Goal: Check status

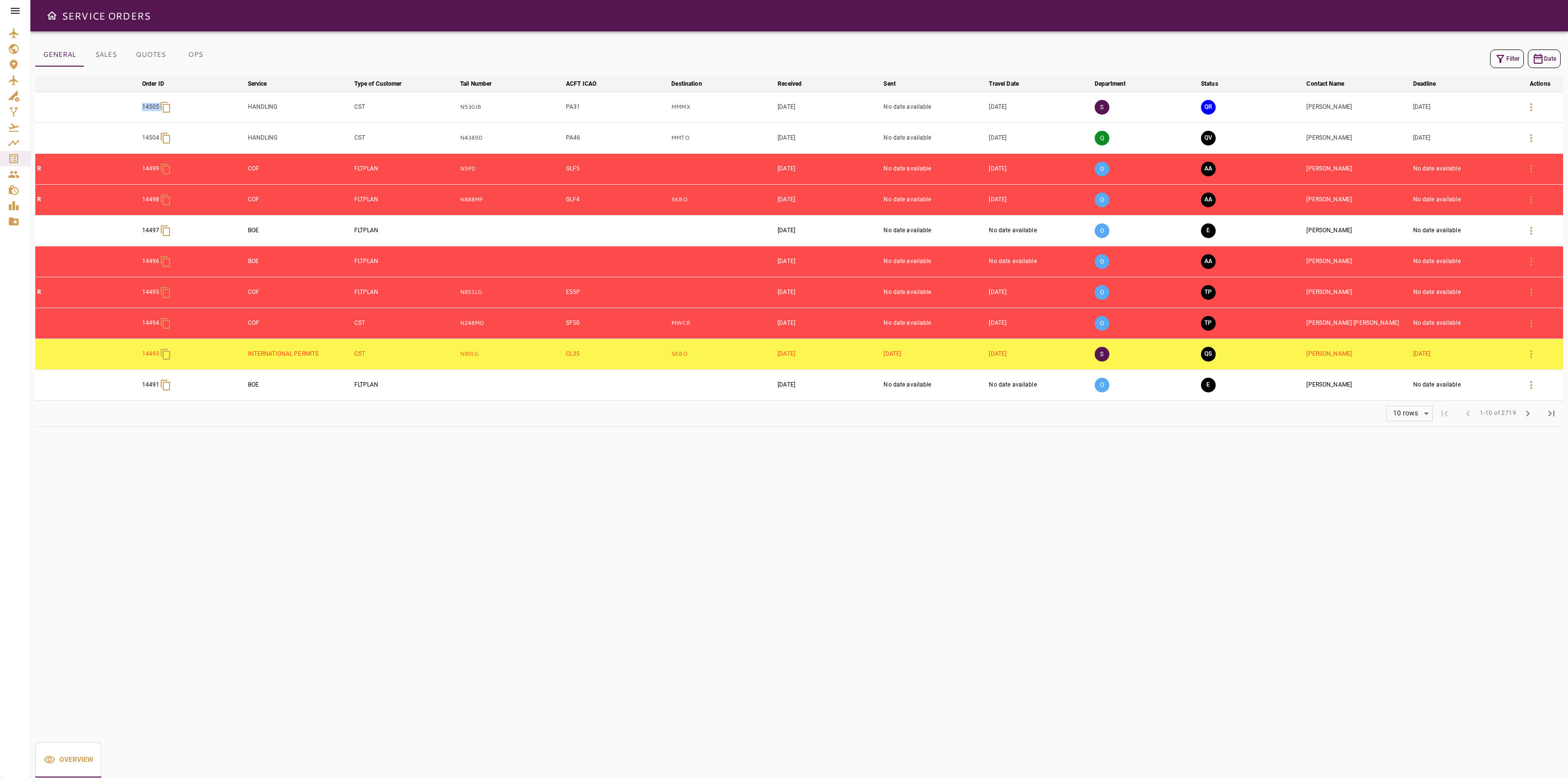
drag, startPoint x: 128, startPoint y: 108, endPoint x: 162, endPoint y: 110, distance: 34.1
click at [162, 110] on tr "14505 HANDLING CST N530JB PA31 MMMX Aug 25, 2025 No date available Sep 15, 2025…" at bounding box center [799, 107] width 1528 height 31
copy div "14505"
click at [18, 155] on icon "Service Orders" at bounding box center [13, 158] width 12 height 12
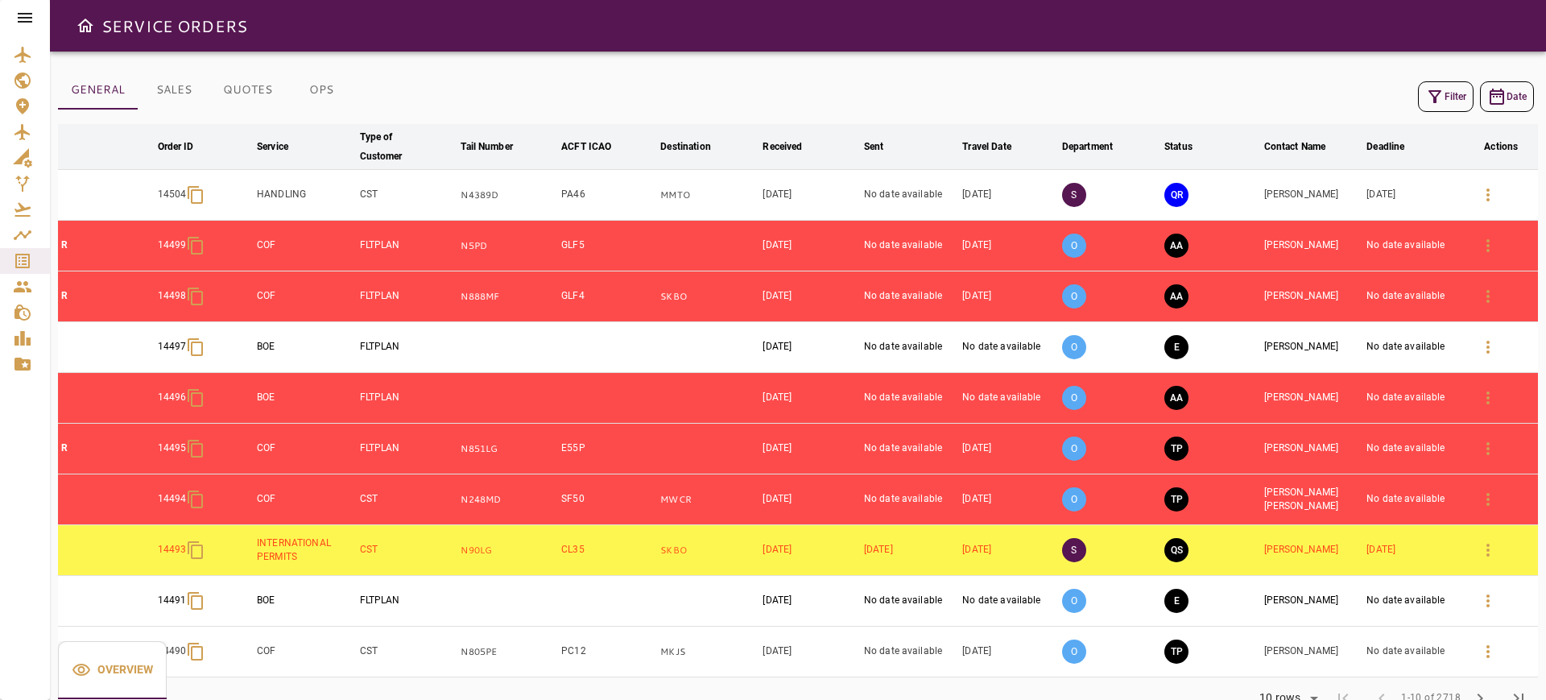
click at [562, 196] on td "PA46" at bounding box center [607, 195] width 99 height 51
click at [493, 204] on td "N4389D" at bounding box center [507, 195] width 101 height 51
click at [480, 193] on p "N4389D" at bounding box center [507, 195] width 94 height 14
